Goal: Task Accomplishment & Management: Manage account settings

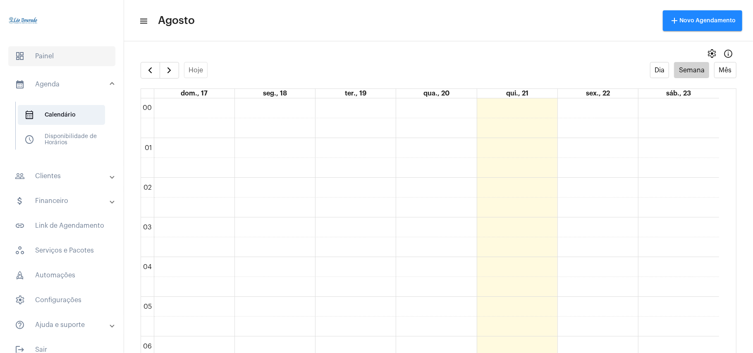
scroll to position [515, 0]
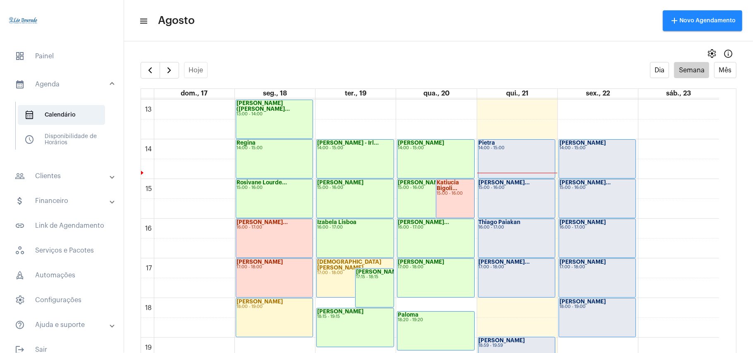
click at [52, 173] on mat-panel-title "people_outline Clientes" at bounding box center [63, 176] width 96 height 10
click at [60, 145] on span "people_outline Meus Clientes" at bounding box center [61, 141] width 87 height 20
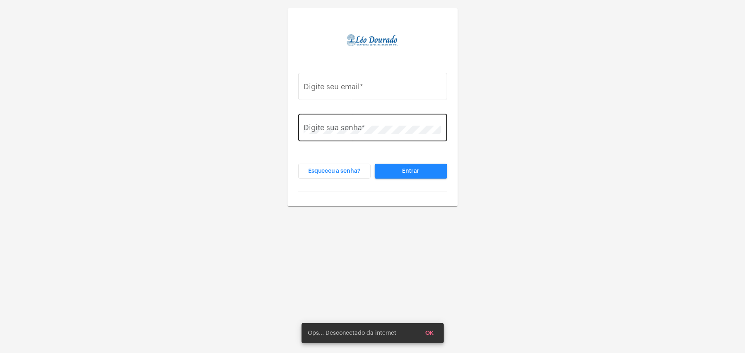
type input "[PERSON_NAME][EMAIL_ADDRESS][DOMAIN_NAME]"
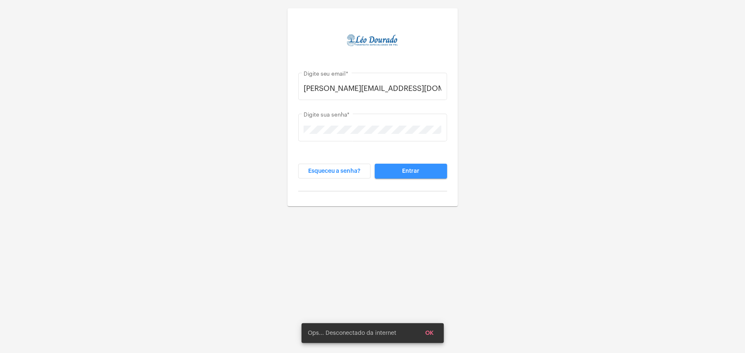
click at [409, 173] on span "Entrar" at bounding box center [410, 171] width 17 height 6
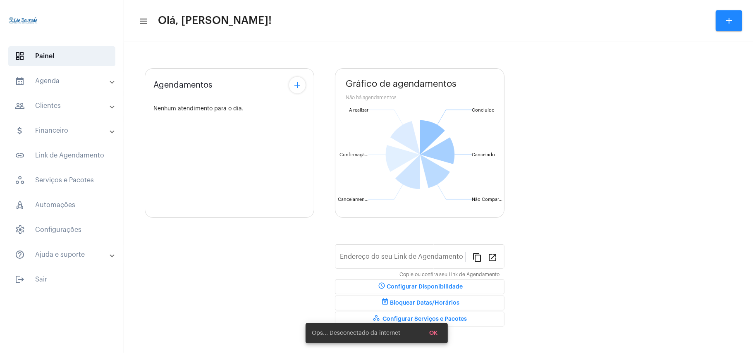
click at [52, 103] on mat-panel-title "people_outline Clientes" at bounding box center [63, 106] width 96 height 10
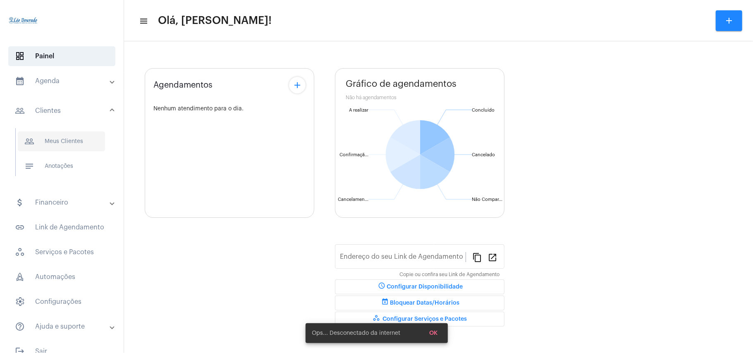
click at [63, 143] on span "people_outline Meus Clientes" at bounding box center [61, 141] width 87 height 20
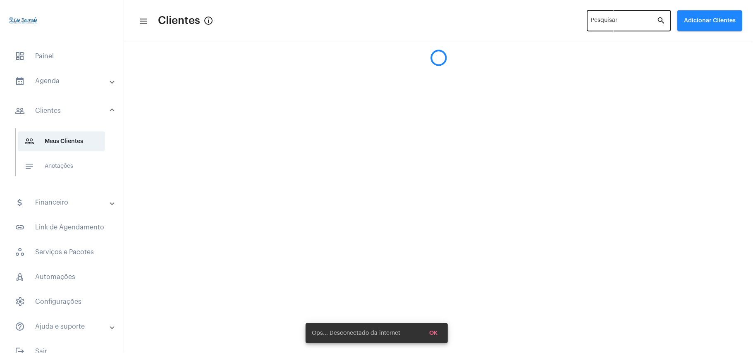
click at [617, 25] on input "Pesquisar" at bounding box center [624, 22] width 66 height 7
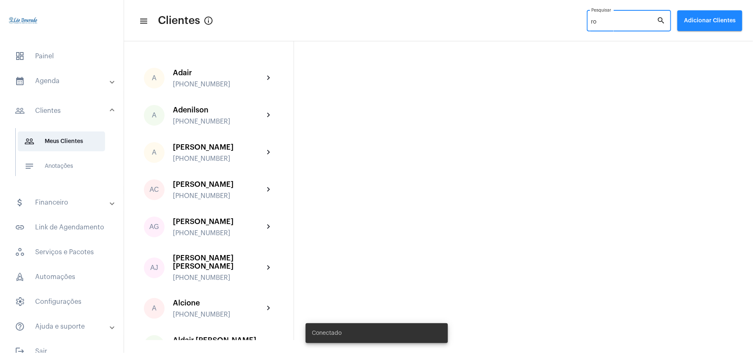
click at [598, 24] on input "ro" at bounding box center [624, 22] width 66 height 7
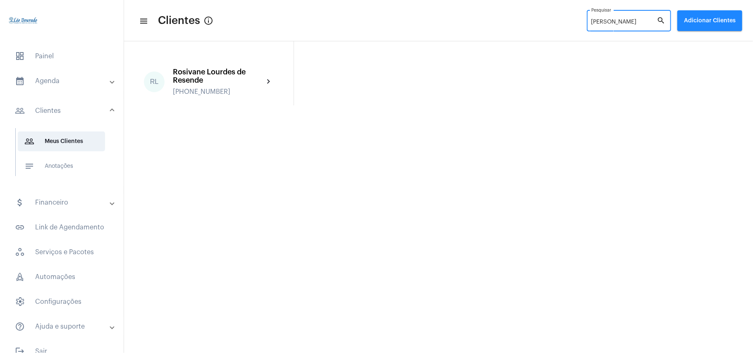
type input "rosivane"
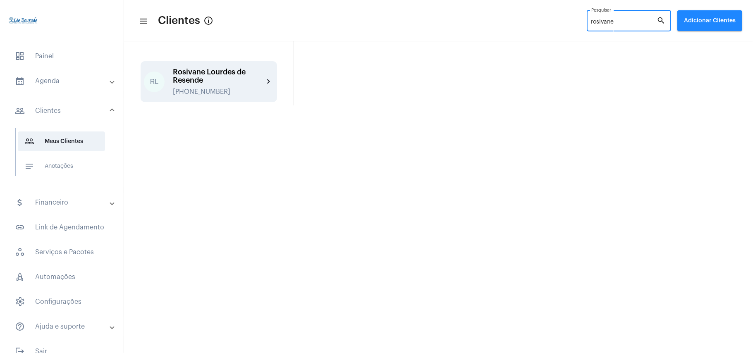
click at [206, 74] on div "Rosivane Lourdes de Resende" at bounding box center [218, 76] width 91 height 17
click at [206, 74] on mat-sidenav-content "menu Clientes info_outlined rosivane Pesquisar search Adicionar Clientes RL Ros…" at bounding box center [438, 176] width 629 height 353
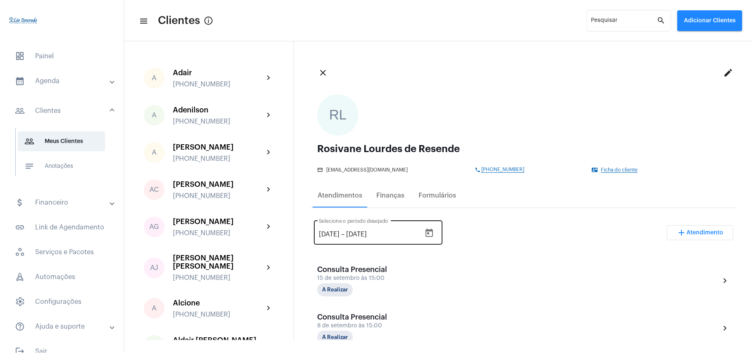
click at [433, 235] on icon "Open calendar" at bounding box center [428, 233] width 7 height 8
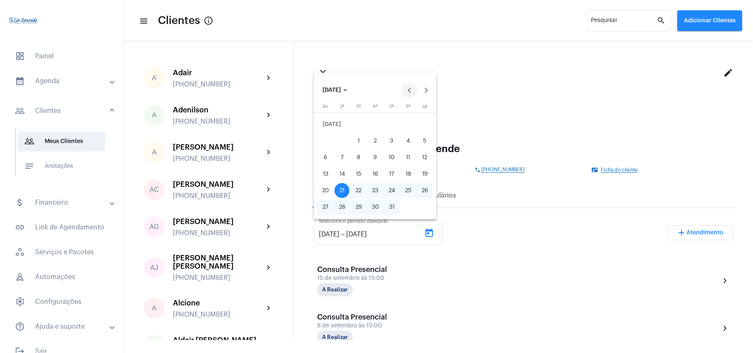
click at [410, 88] on button "Previous month" at bounding box center [409, 90] width 17 height 17
click at [423, 128] on div "1" at bounding box center [424, 124] width 15 height 15
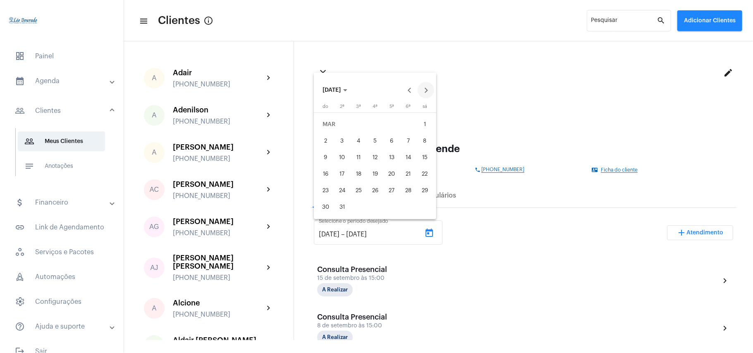
click at [423, 128] on div "1" at bounding box center [424, 124] width 15 height 15
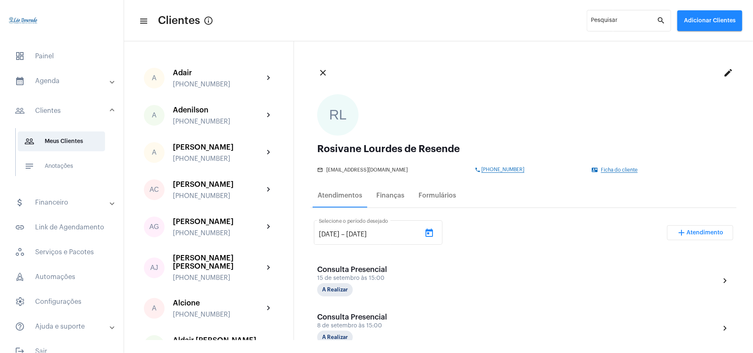
type input "[DATE]"
click at [432, 233] on icon "Open calendar" at bounding box center [429, 233] width 10 height 10
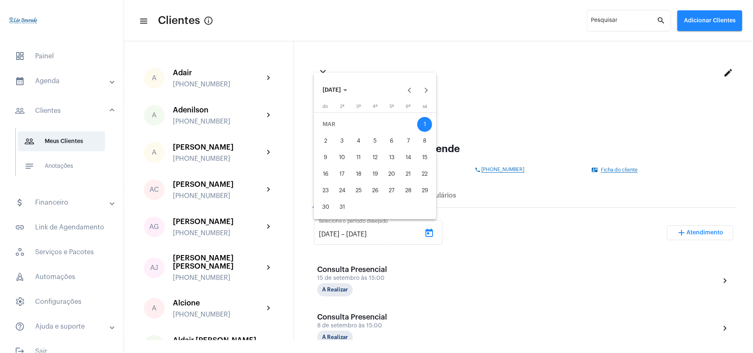
click at [425, 124] on div "1" at bounding box center [424, 124] width 15 height 15
click at [424, 91] on button "Next month" at bounding box center [426, 90] width 17 height 17
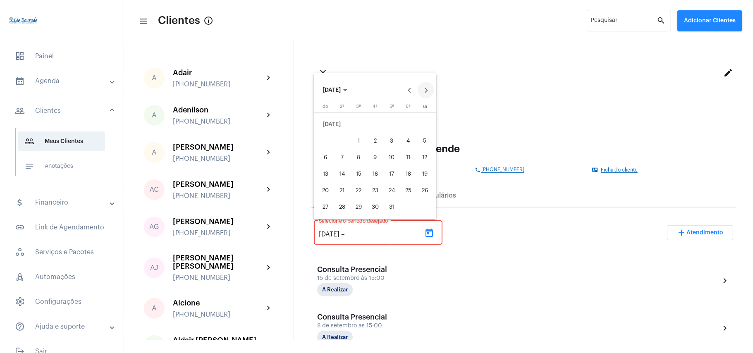
click at [424, 91] on button "Next month" at bounding box center [426, 90] width 17 height 17
click at [393, 176] on div "21" at bounding box center [391, 174] width 15 height 15
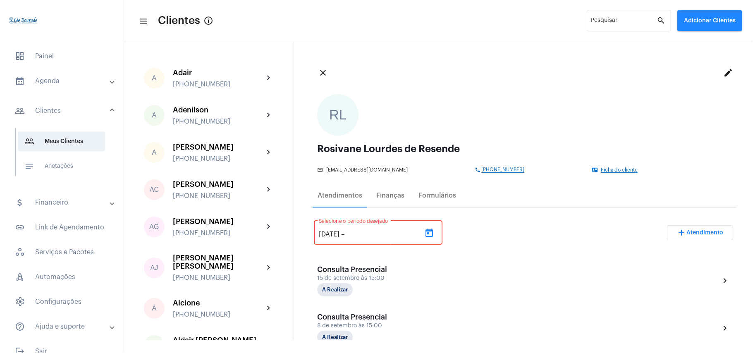
type input "[DATE]"
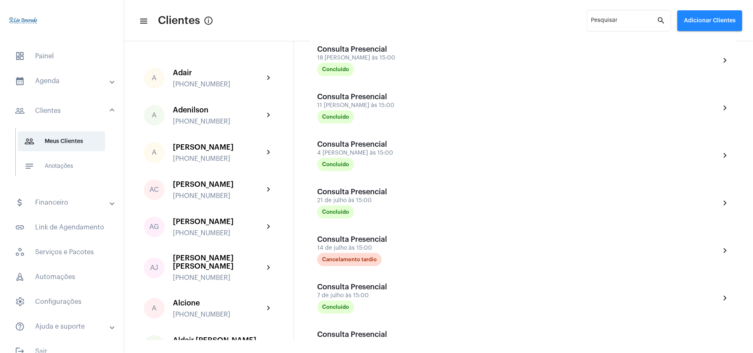
scroll to position [165, 0]
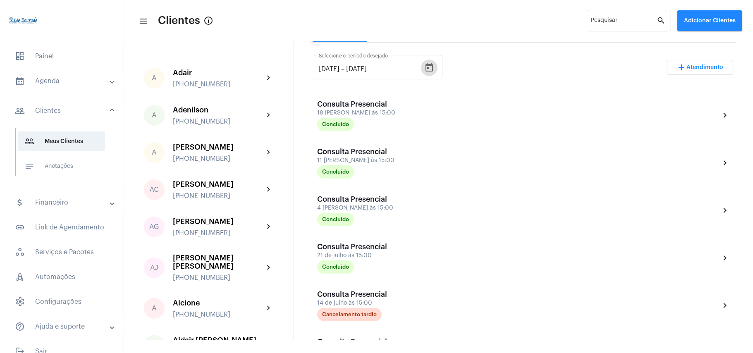
click at [65, 79] on mat-panel-title "calendar_month_outlined Agenda" at bounding box center [63, 81] width 96 height 10
click at [63, 111] on span "calendar_month_outlined Calendário" at bounding box center [61, 115] width 87 height 20
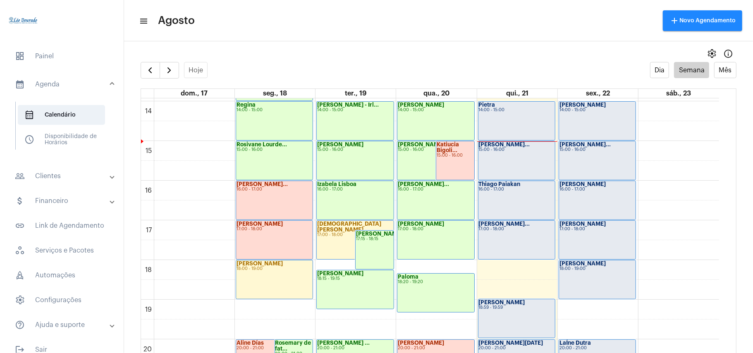
scroll to position [569, 0]
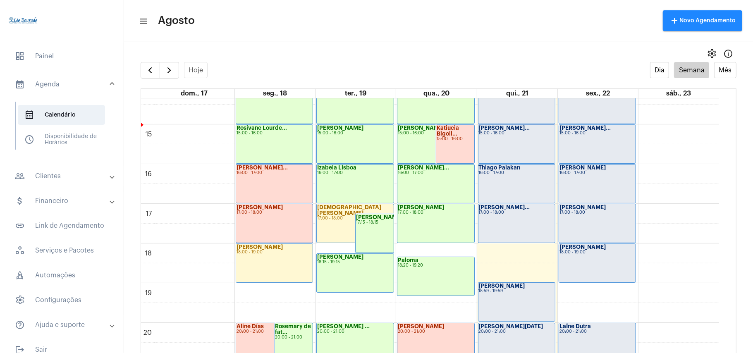
click at [528, 295] on div "[PERSON_NAME] 18:59 - 19:59" at bounding box center [516, 302] width 76 height 38
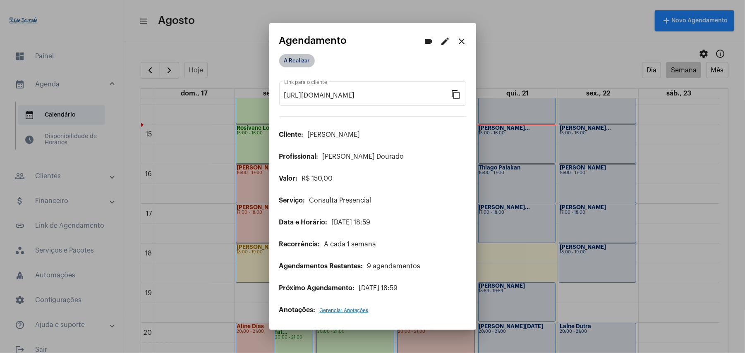
click at [302, 63] on mat-chip "A Realizar" at bounding box center [297, 60] width 36 height 13
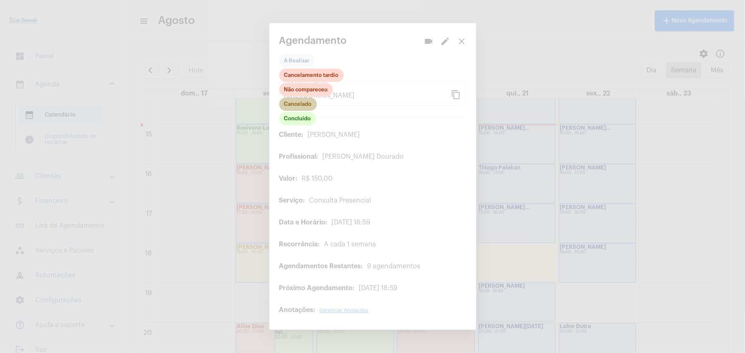
click at [295, 105] on mat-chip "Cancelado" at bounding box center [298, 104] width 38 height 13
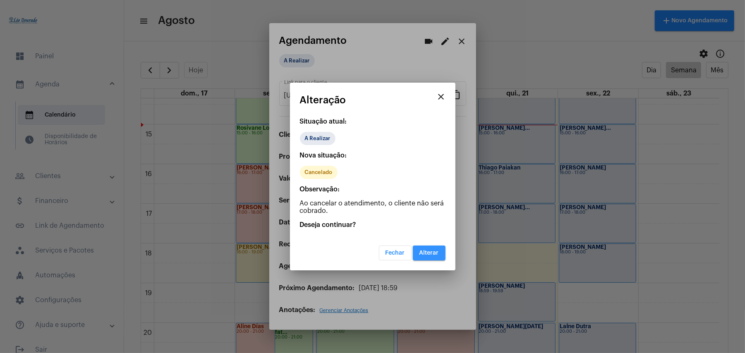
click at [436, 253] on span "Alterar" at bounding box center [428, 253] width 19 height 6
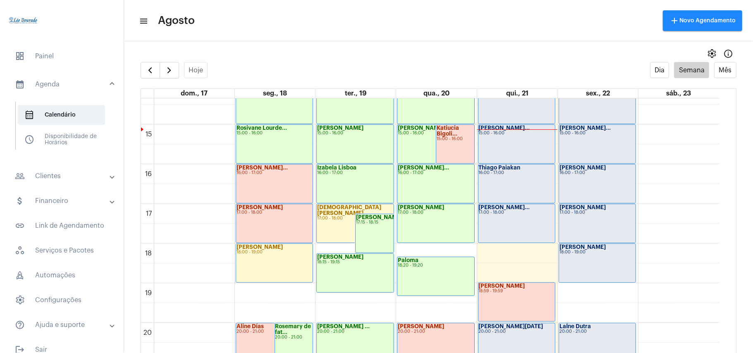
scroll to position [514, 0]
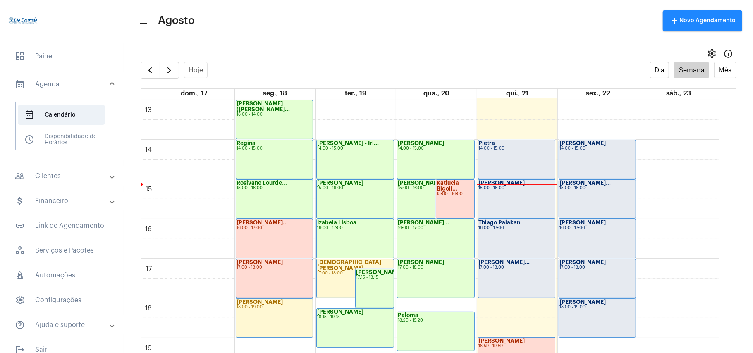
click at [514, 156] on div "Pietra 14:00 - 15:00" at bounding box center [516, 159] width 76 height 38
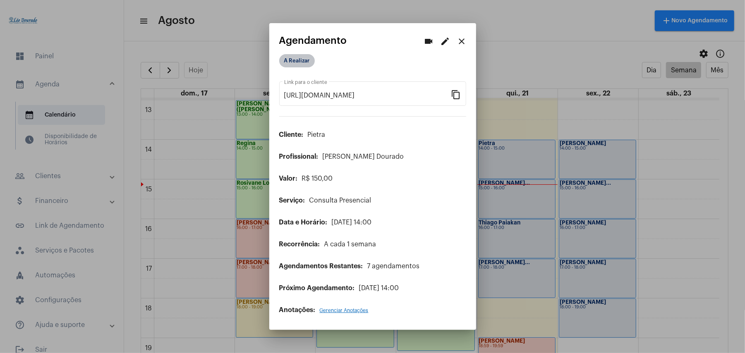
click at [303, 56] on mat-chip "A Realizar" at bounding box center [297, 60] width 36 height 13
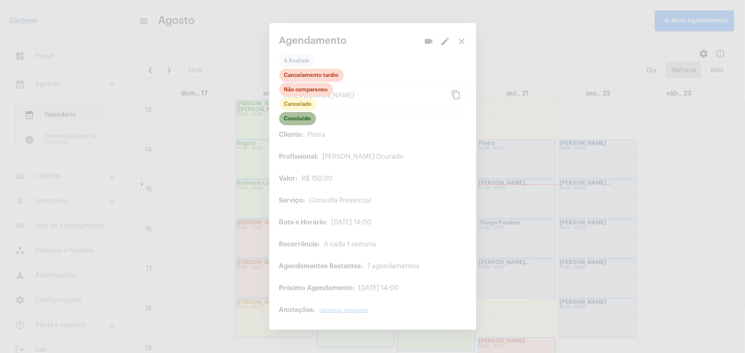
click at [304, 121] on mat-chip "Concluído" at bounding box center [297, 118] width 37 height 13
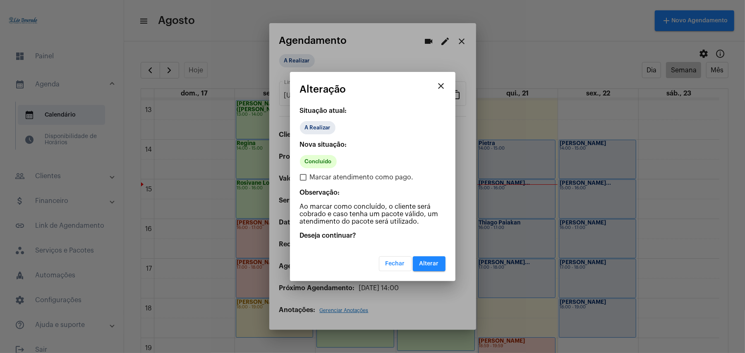
click at [305, 177] on span at bounding box center [303, 177] width 7 height 7
click at [303, 181] on input "Marcar atendimento como pago." at bounding box center [303, 181] width 0 height 0
checkbox input "true"
click at [416, 259] on button "Alterar" at bounding box center [429, 263] width 33 height 15
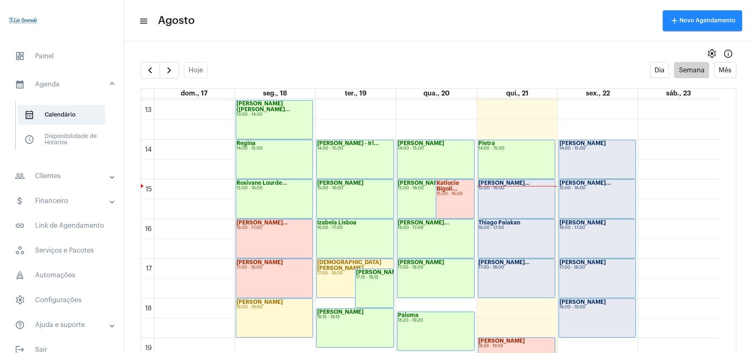
click at [52, 179] on mat-panel-title "people_outline Clientes" at bounding box center [63, 176] width 96 height 10
click at [65, 139] on span "people_outline Meus Clientes" at bounding box center [61, 141] width 87 height 20
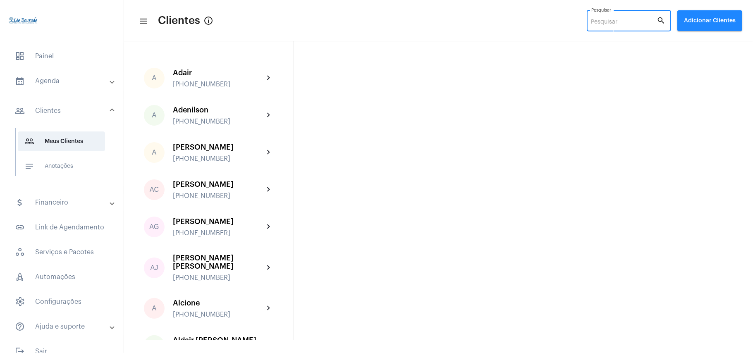
click at [617, 23] on input "Pesquisar" at bounding box center [624, 22] width 66 height 7
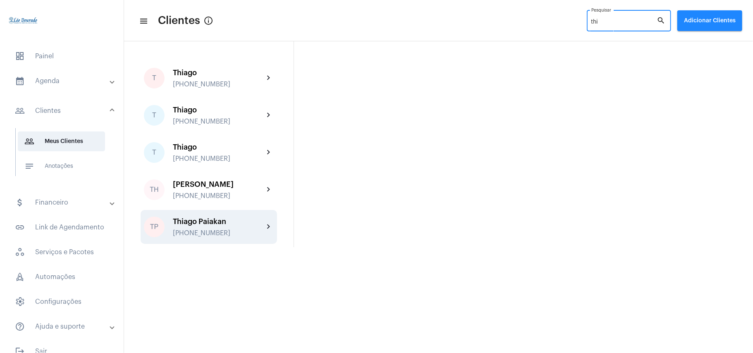
type input "thi"
click at [227, 222] on div "Thiago Paiakan" at bounding box center [218, 221] width 91 height 8
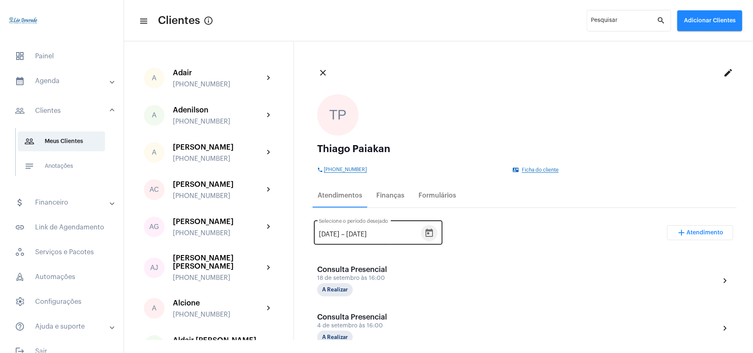
click at [434, 232] on icon "Open calendar" at bounding box center [429, 233] width 10 height 10
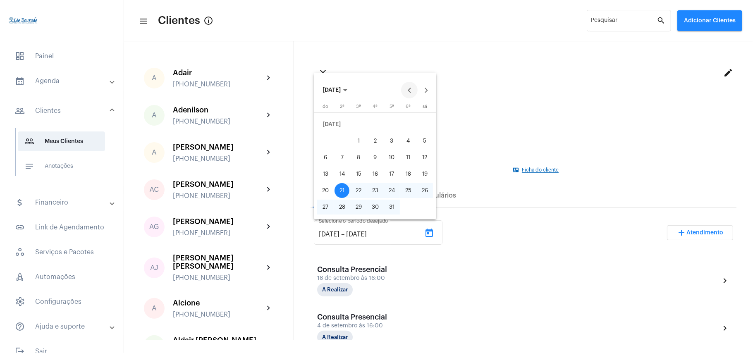
click at [407, 93] on button "Previous month" at bounding box center [409, 90] width 17 height 17
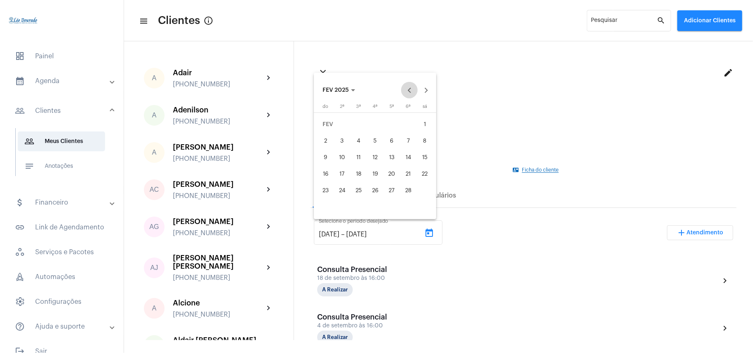
click at [407, 93] on button "Previous month" at bounding box center [409, 90] width 17 height 17
click at [356, 141] on div "1" at bounding box center [358, 141] width 15 height 15
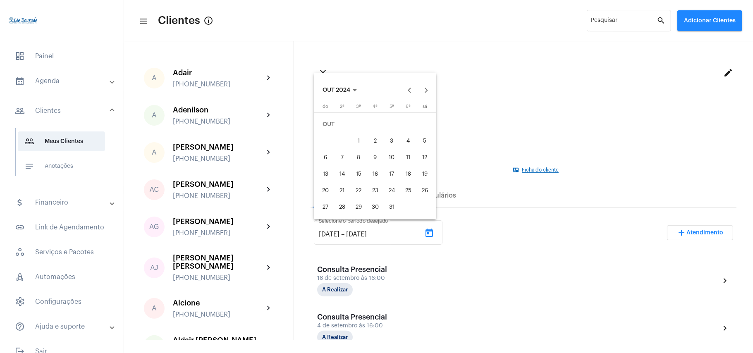
type input "[DATE]"
click at [429, 91] on button "Next month" at bounding box center [426, 90] width 17 height 17
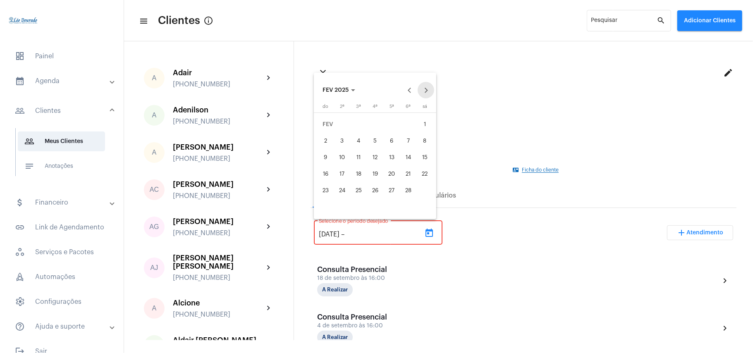
click at [429, 91] on button "Next month" at bounding box center [426, 90] width 17 height 17
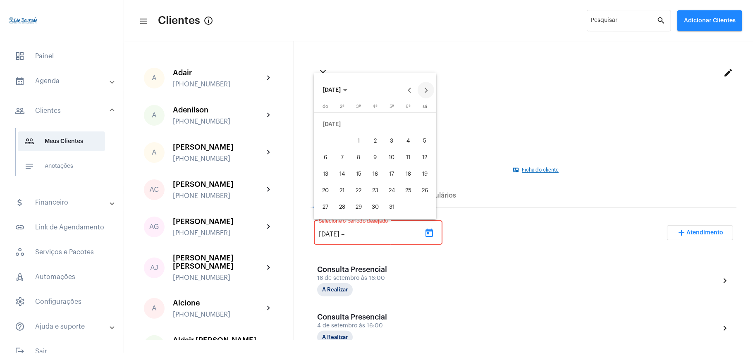
click at [429, 91] on button "Next month" at bounding box center [426, 90] width 17 height 17
click at [409, 174] on div "22" at bounding box center [408, 174] width 15 height 15
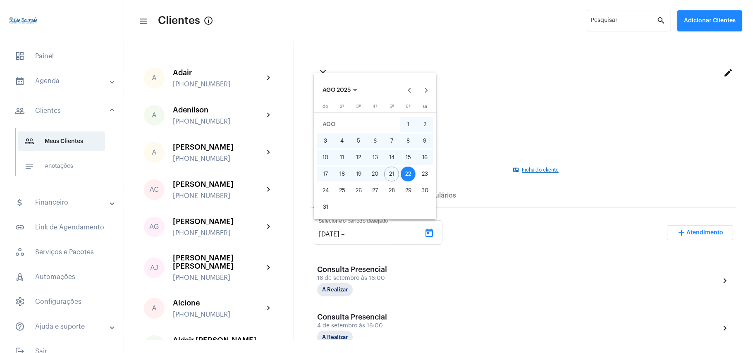
type input "[DATE]"
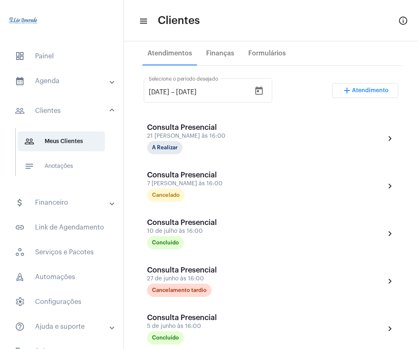
scroll to position [128, 0]
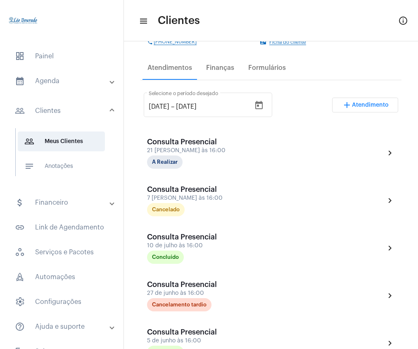
click at [234, 15] on mat-toolbar-row "menu Clientes info_outlined" at bounding box center [271, 20] width 294 height 26
click at [49, 80] on mat-panel-title "calendar_month_outlined Agenda" at bounding box center [63, 81] width 96 height 10
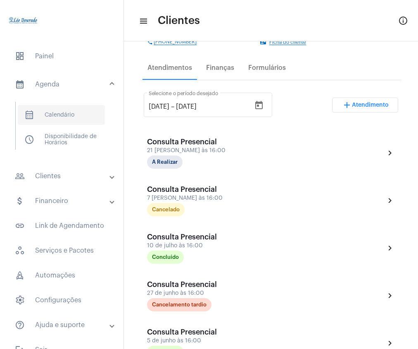
click at [51, 116] on span "calendar_month_outlined Calendário" at bounding box center [61, 115] width 87 height 20
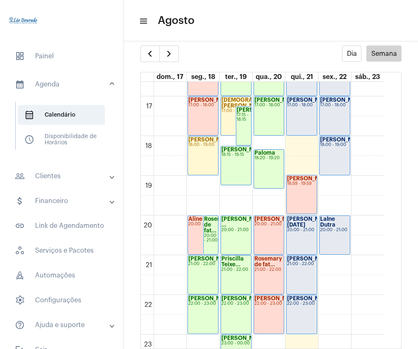
scroll to position [680, 0]
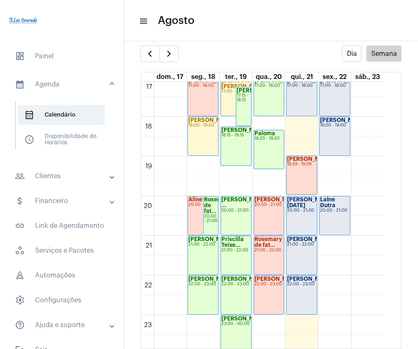
click at [55, 184] on mat-expansion-panel-header "people_outline Clientes" at bounding box center [64, 176] width 119 height 20
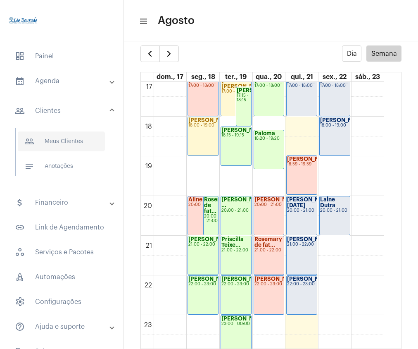
click at [59, 143] on span "people_outline Meus Clientes" at bounding box center [61, 141] width 87 height 20
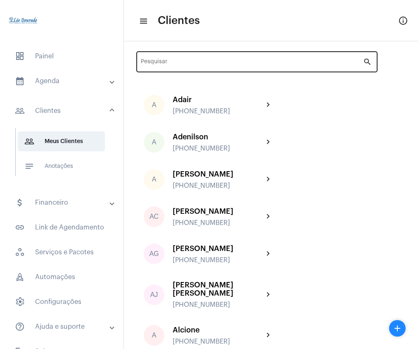
click at [170, 60] on input "Pesquisar" at bounding box center [252, 63] width 223 height 7
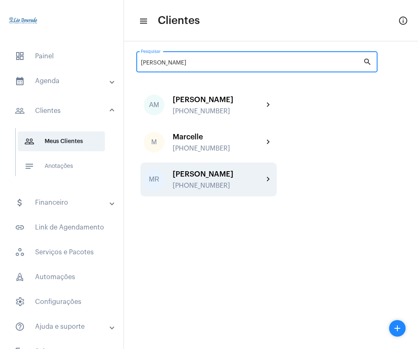
type input "[PERSON_NAME]"
click at [208, 174] on div "[PERSON_NAME]" at bounding box center [218, 174] width 91 height 8
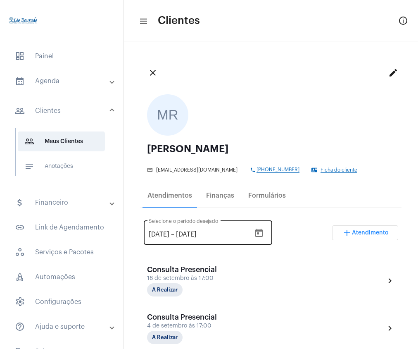
click at [263, 231] on icon "Open calendar" at bounding box center [259, 233] width 7 height 8
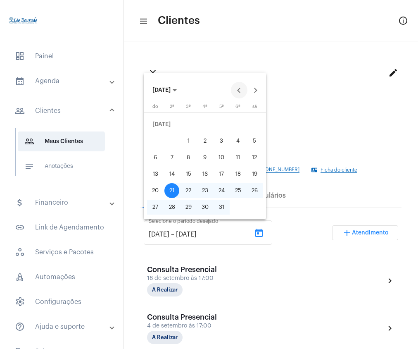
click at [240, 91] on button "Previous month" at bounding box center [239, 90] width 17 height 17
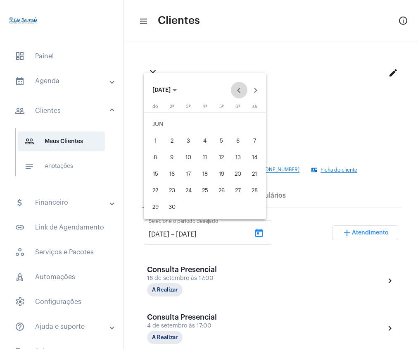
click at [240, 91] on button "Previous month" at bounding box center [239, 90] width 17 height 17
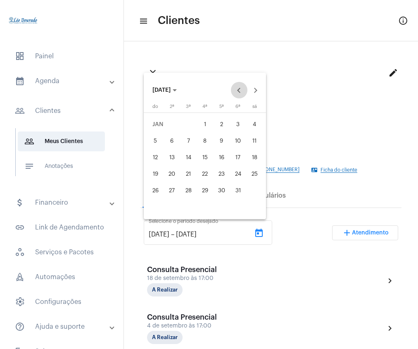
click at [240, 91] on button "Previous month" at bounding box center [239, 90] width 17 height 17
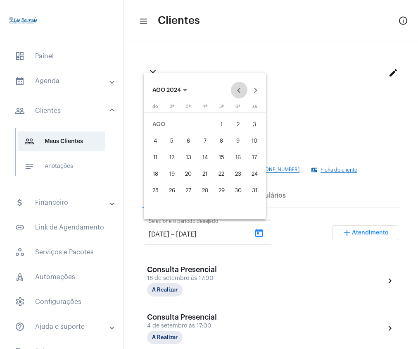
click at [240, 91] on button "Previous month" at bounding box center [239, 90] width 17 height 17
click at [207, 123] on div "1" at bounding box center [205, 124] width 15 height 15
type input "[DATE]"
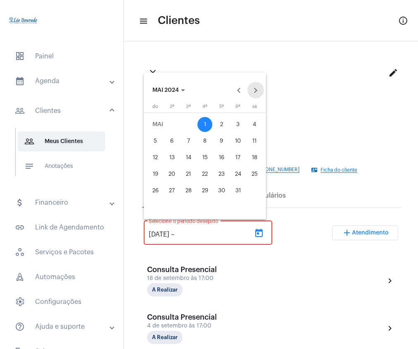
click at [252, 86] on button "Next month" at bounding box center [256, 90] width 17 height 17
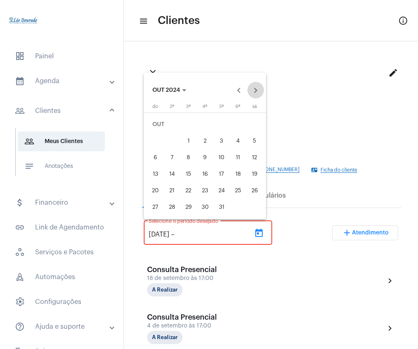
click at [252, 86] on button "Next month" at bounding box center [256, 90] width 17 height 17
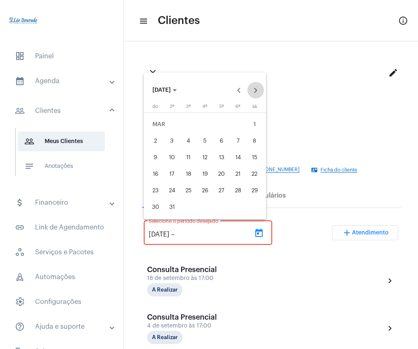
click at [252, 86] on button "Next month" at bounding box center [256, 90] width 17 height 17
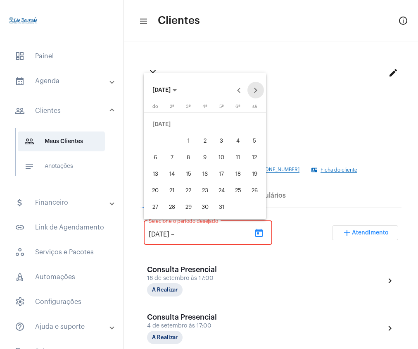
click at [252, 86] on button "Next month" at bounding box center [256, 90] width 17 height 17
click at [238, 90] on button "Previous month" at bounding box center [239, 90] width 17 height 17
click at [258, 92] on button "Next month" at bounding box center [256, 90] width 17 height 17
click at [237, 176] on div "22" at bounding box center [238, 174] width 15 height 15
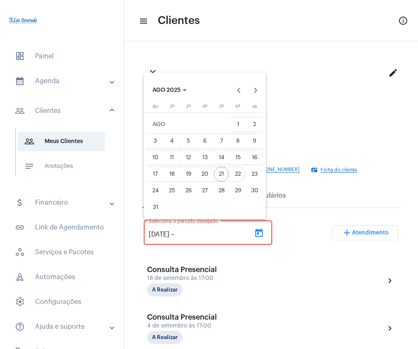
click at [237, 176] on div "22" at bounding box center [238, 174] width 15 height 15
type input "[DATE]"
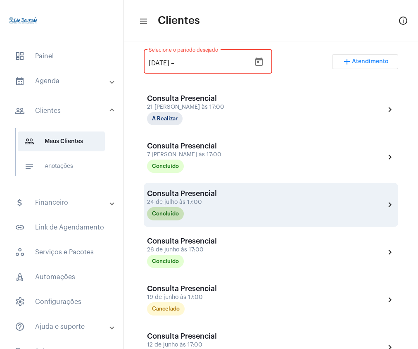
scroll to position [152, 0]
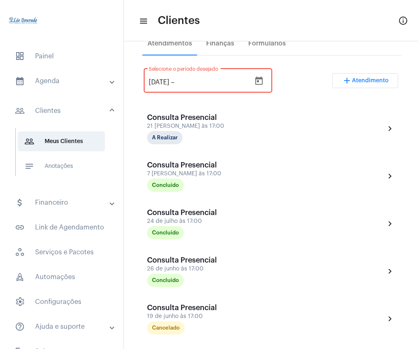
click at [264, 12] on mat-toolbar-row "menu Clientes info_outlined" at bounding box center [271, 20] width 294 height 26
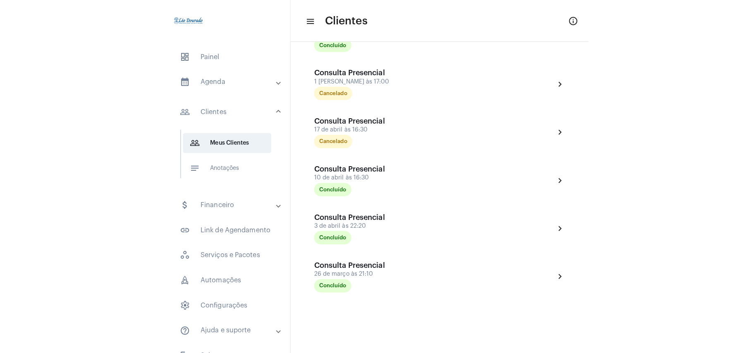
scroll to position [703, 0]
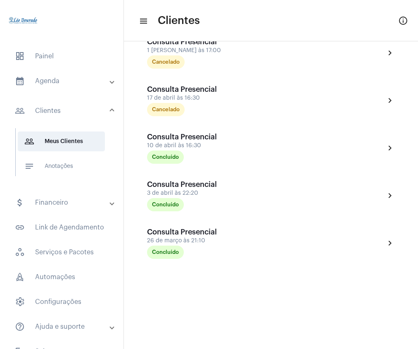
click at [316, 15] on mat-toolbar-row "menu Clientes info_outlined" at bounding box center [271, 20] width 294 height 26
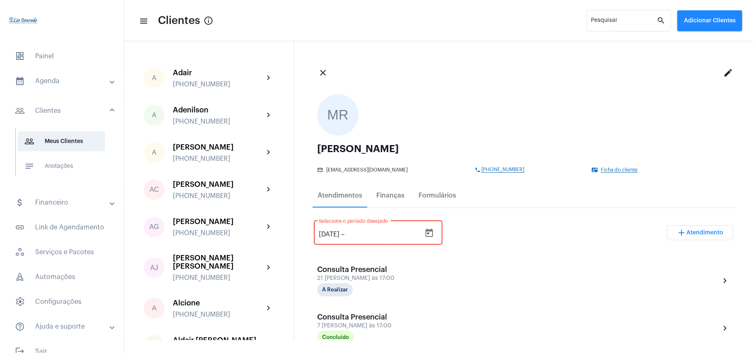
scroll to position [0, 0]
click at [50, 85] on mat-panel-title "calendar_month_outlined Agenda" at bounding box center [63, 81] width 96 height 10
click at [61, 117] on span "calendar_month_outlined Calendário" at bounding box center [61, 115] width 87 height 20
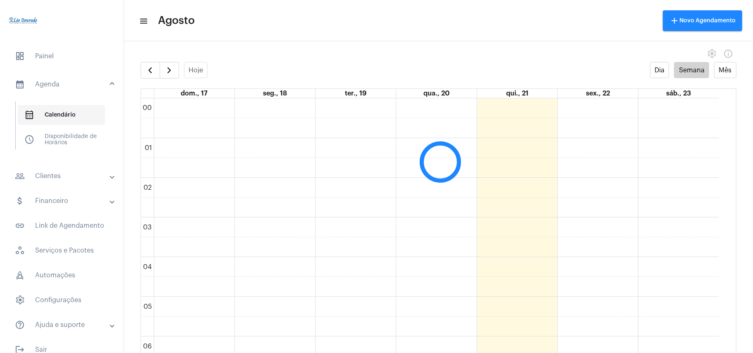
scroll to position [239, 0]
